Goal: Transaction & Acquisition: Purchase product/service

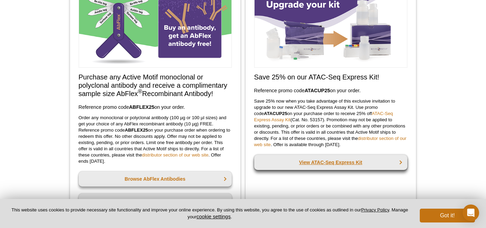
scroll to position [71, 0]
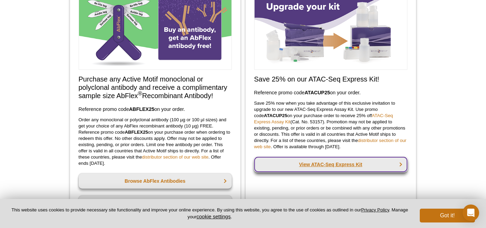
click at [315, 166] on link "View ATAC-Seq Express Kit" at bounding box center [330, 164] width 153 height 15
